Goal: Task Accomplishment & Management: Manage account settings

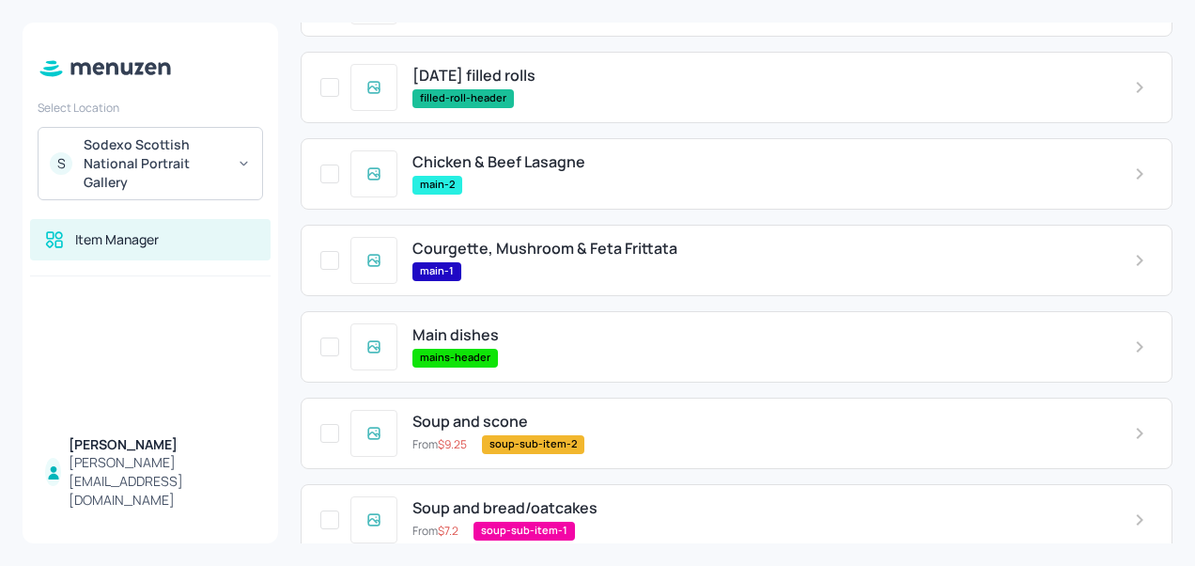
scroll to position [671, 0]
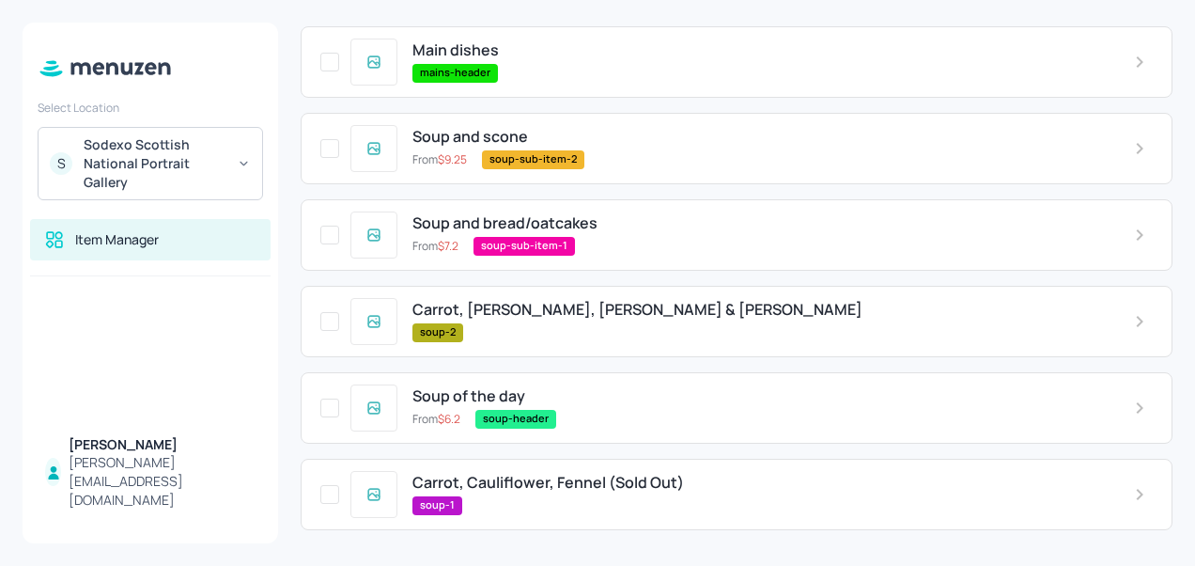
click at [542, 498] on div "soup-1" at bounding box center [759, 505] width 692 height 19
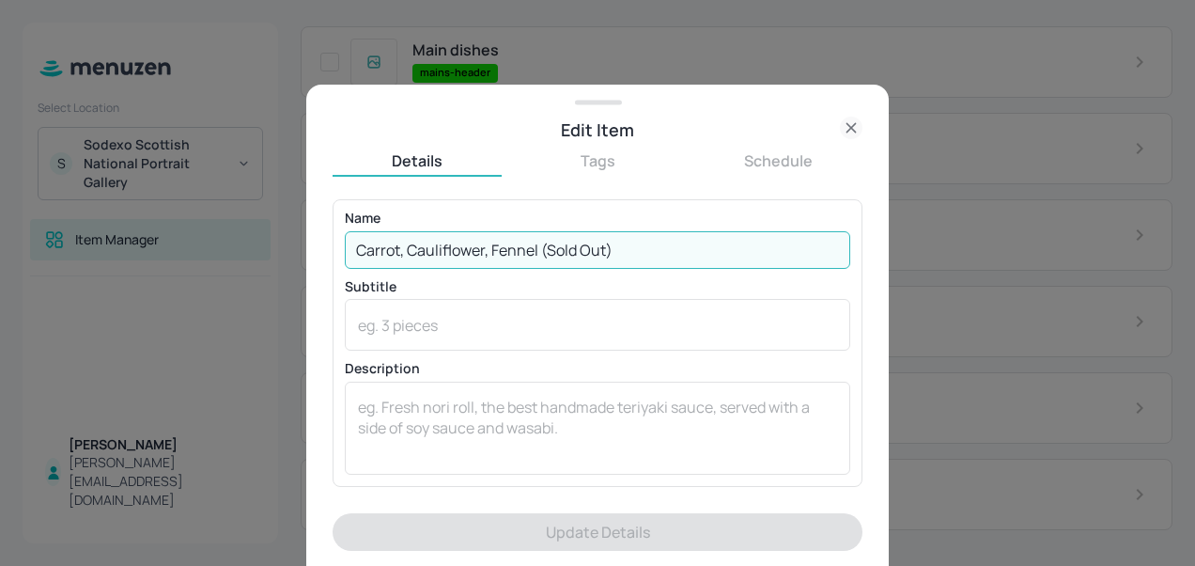
drag, startPoint x: 644, startPoint y: 254, endPoint x: 340, endPoint y: 297, distance: 306.6
click at [340, 297] on div "Name Carrot, Cauliflower, Fennel (Sold Out) ​ Subtitle x ​ Description x ​" at bounding box center [598, 342] width 530 height 287
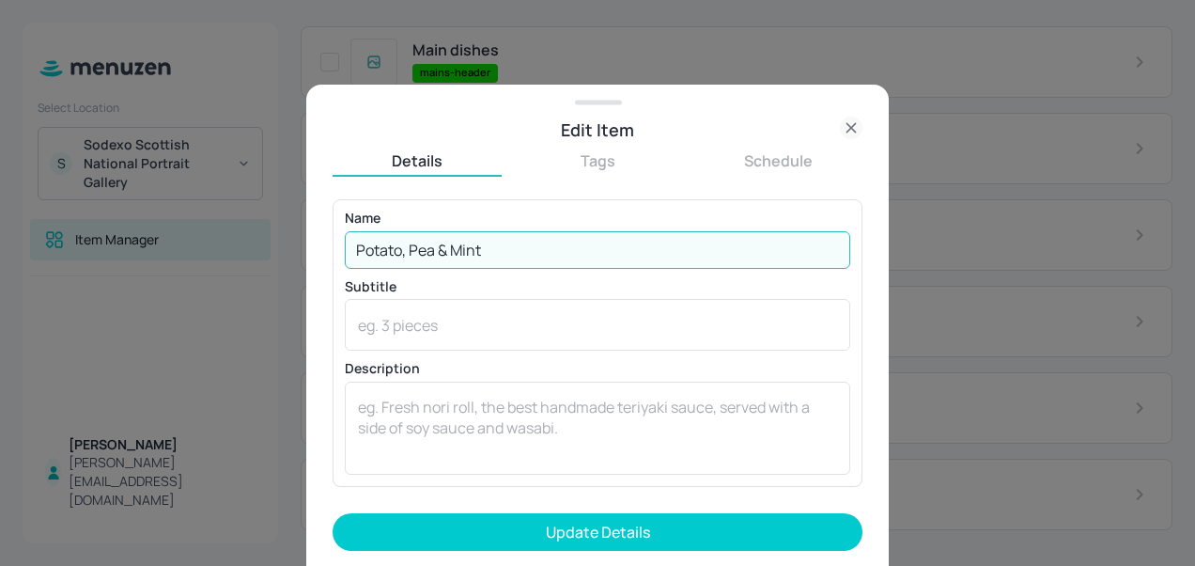
type input "Potato, Pea & Mint"
click at [333, 513] on button "Update Details" at bounding box center [598, 532] width 530 height 38
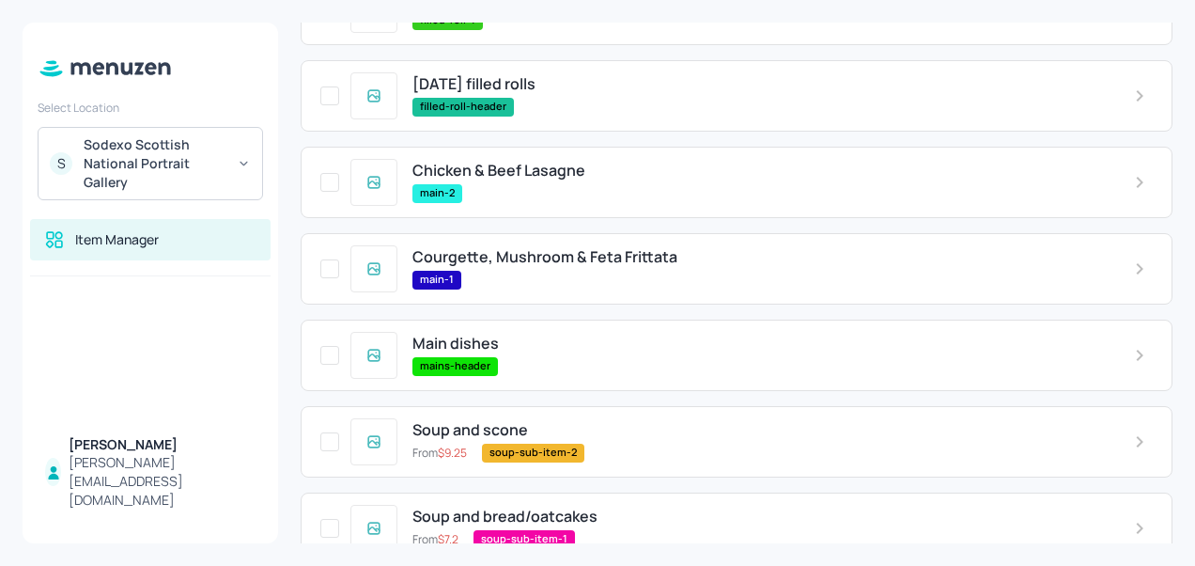
scroll to position [186, 0]
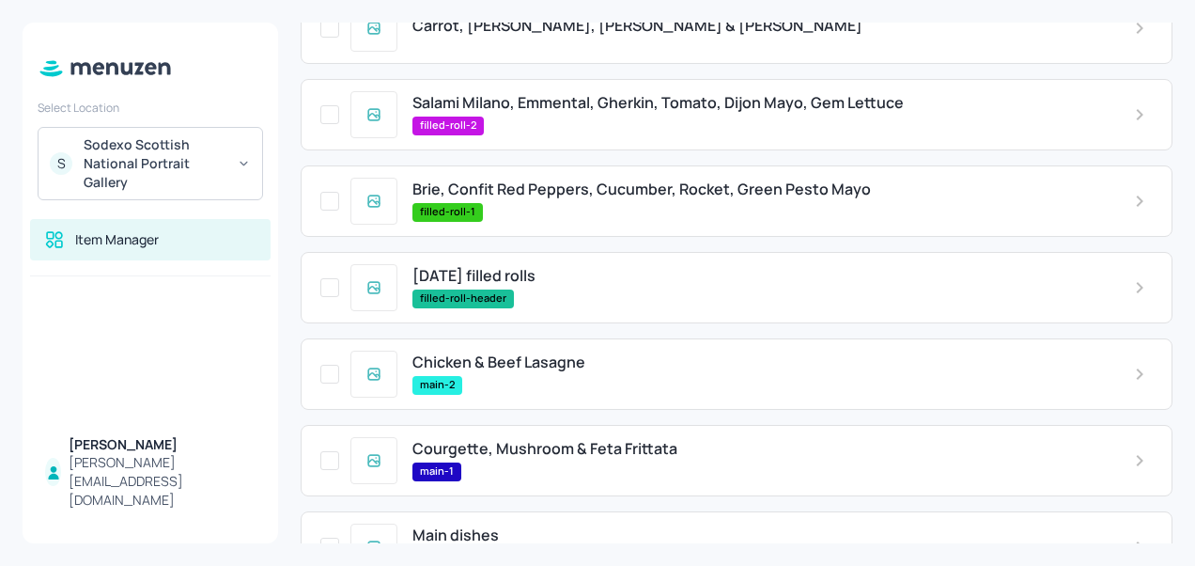
click at [568, 180] on div "Brie, Confit Red Peppers, Cucumber, Rocket, Green Pesto Mayo filled-roll-1" at bounding box center [737, 200] width 872 height 71
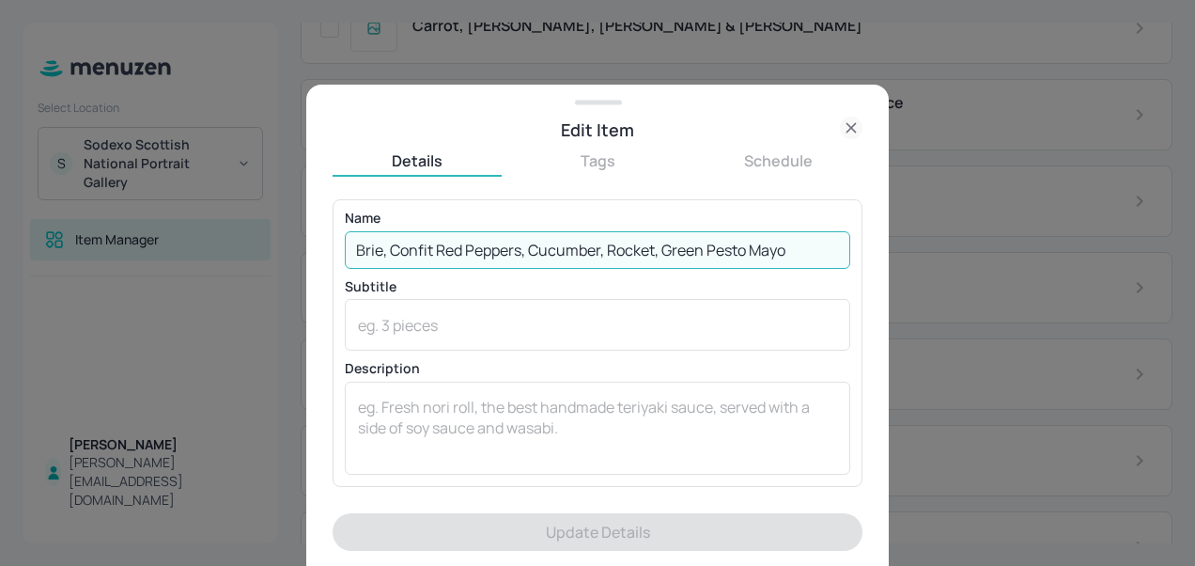
drag, startPoint x: 802, startPoint y: 241, endPoint x: 325, endPoint y: 195, distance: 478.7
click at [325, 195] on div "Edit Item Details Tags Schedule Name [PERSON_NAME], Confit Red Peppers, Cucumbe…" at bounding box center [597, 325] width 583 height 481
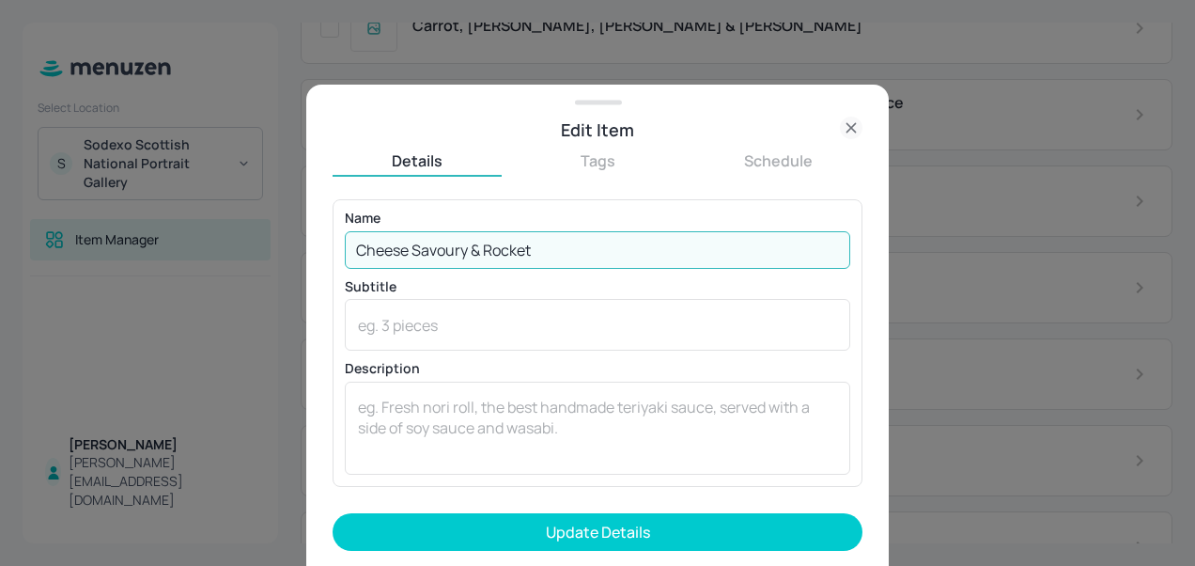
type input "Cheese Savoury & Rocket"
click at [333, 513] on button "Update Details" at bounding box center [598, 532] width 530 height 38
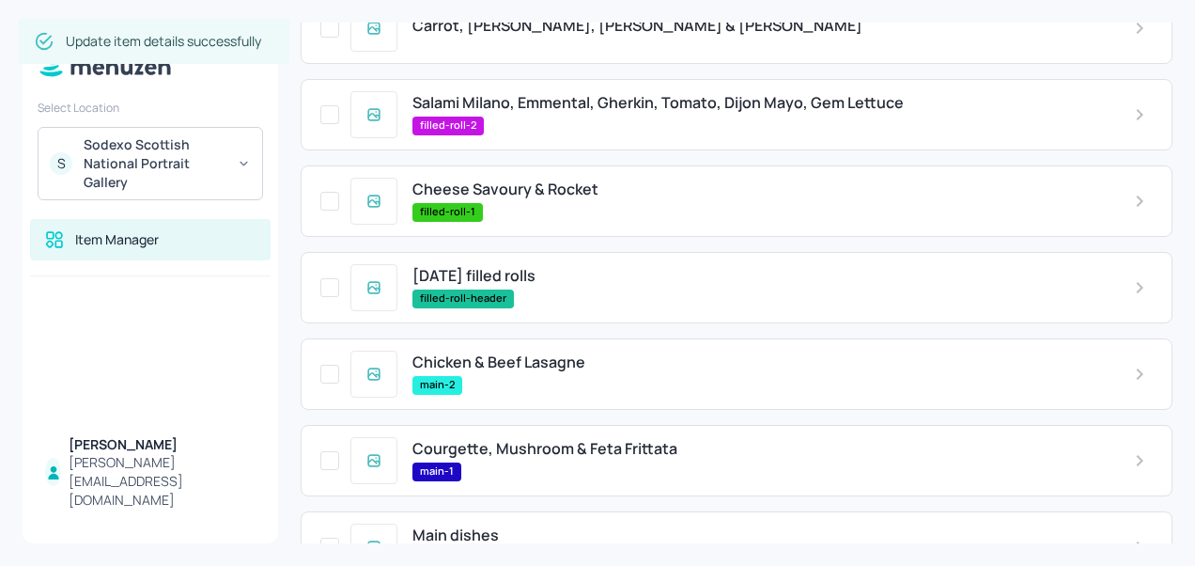
click at [584, 112] on span "Salami Milano, Emmental, Gherkin, Tomato, Dijon Mayo, Gem Lettuce" at bounding box center [658, 103] width 491 height 18
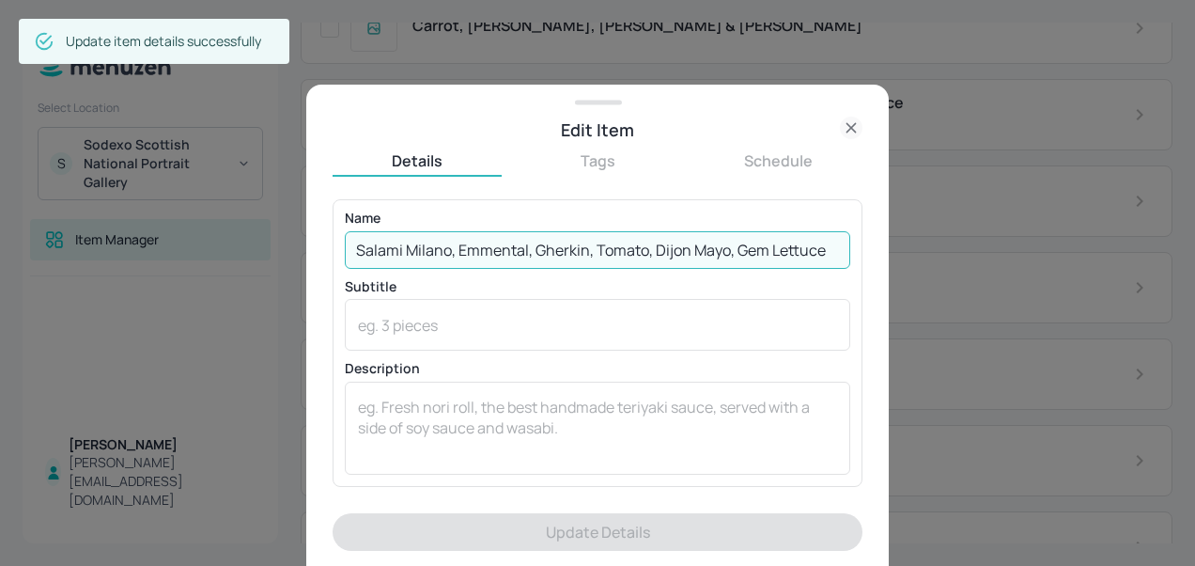
drag, startPoint x: 834, startPoint y: 242, endPoint x: 346, endPoint y: 248, distance: 488.7
click at [346, 248] on input "Salami Milano, Emmental, Gherkin, Tomato, Dijon Mayo, Gem Lettuce" at bounding box center [598, 250] width 506 height 38
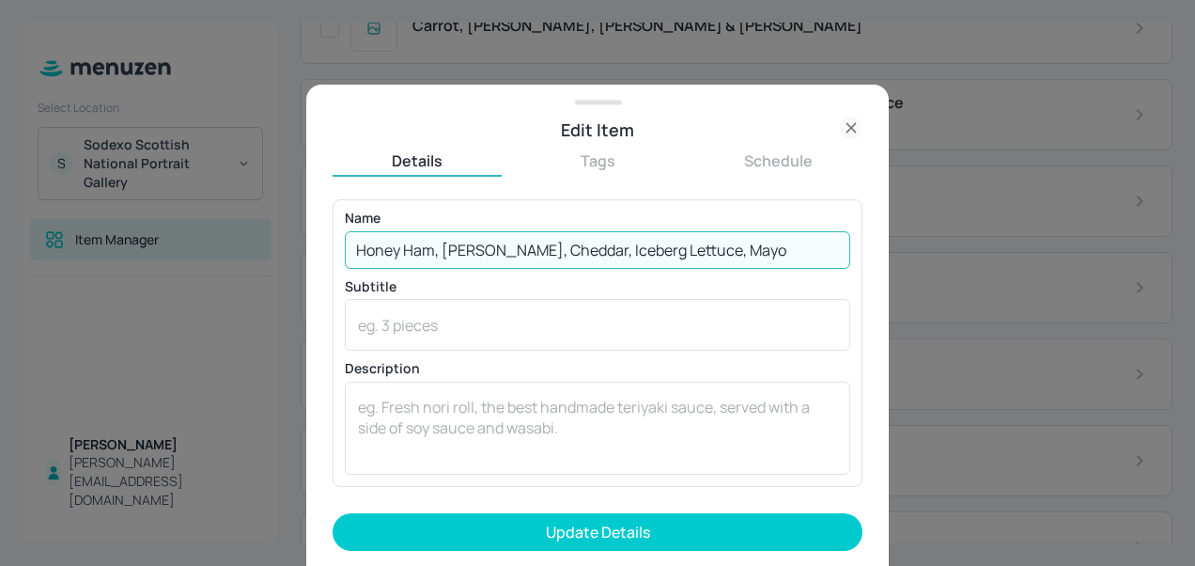
type input "Honey Ham, [PERSON_NAME], Cheddar, Iceberg Lettuce, Mayo"
click at [333, 513] on button "Update Details" at bounding box center [598, 532] width 530 height 38
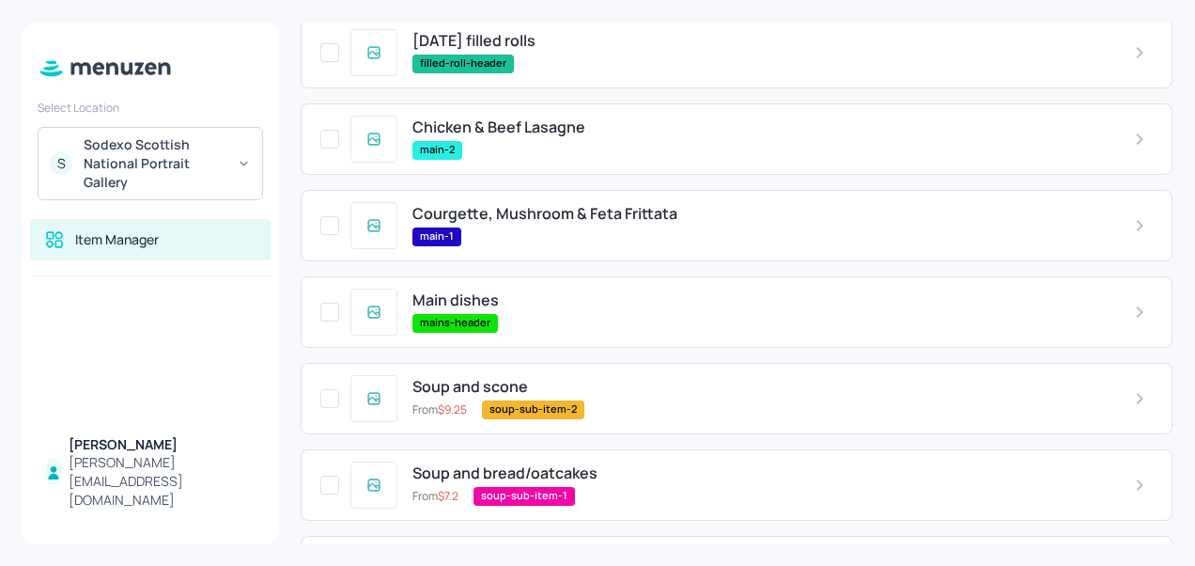
scroll to position [422, 0]
